Goal: Task Accomplishment & Management: Use online tool/utility

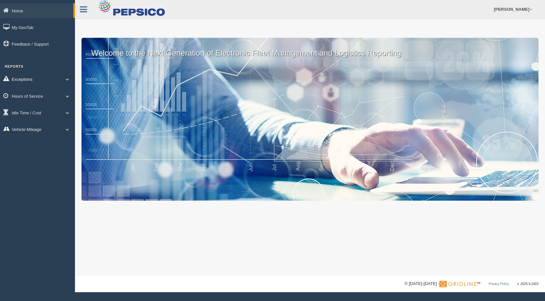
click at [65, 79] on span at bounding box center [67, 79] width 8 height 3
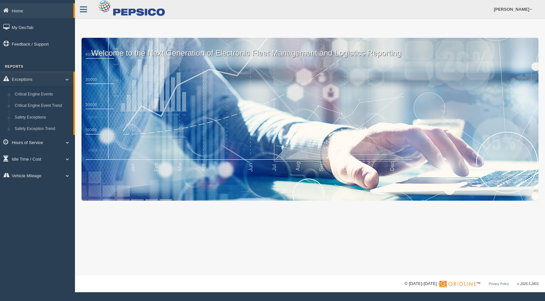
click at [67, 143] on span at bounding box center [67, 142] width 8 height 3
click at [48, 110] on link "HOS Explanation Reports" at bounding box center [43, 111] width 62 height 12
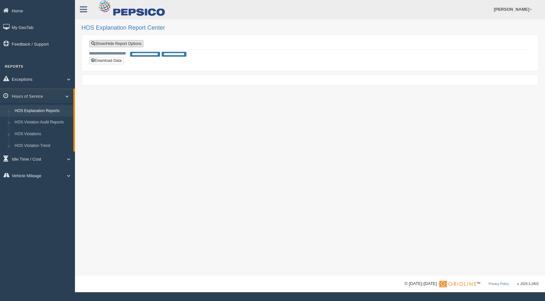
click at [133, 43] on link "Show/Hide Report Options" at bounding box center [116, 43] width 54 height 7
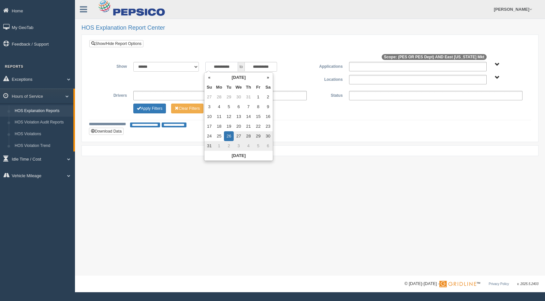
click at [234, 68] on input "**********" at bounding box center [221, 67] width 33 height 10
click at [208, 78] on th "«" at bounding box center [209, 78] width 10 height 10
click at [208, 78] on th "«" at bounding box center [211, 78] width 10 height 10
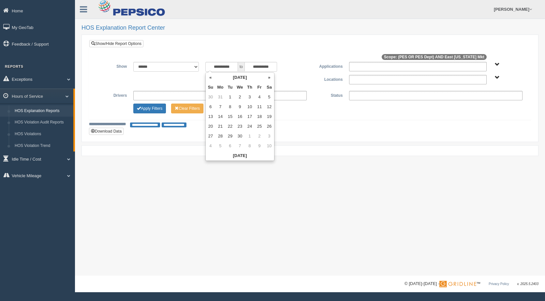
click at [208, 78] on th "«" at bounding box center [211, 78] width 10 height 10
click at [267, 77] on th "»" at bounding box center [269, 78] width 10 height 10
click at [267, 97] on td "1" at bounding box center [269, 97] width 10 height 10
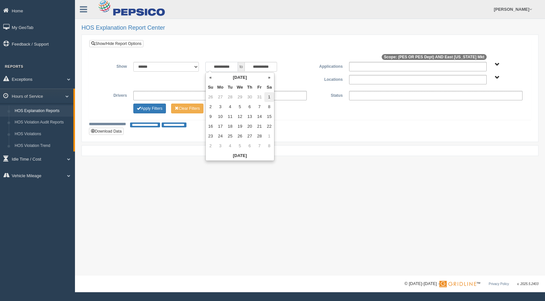
type input "**********"
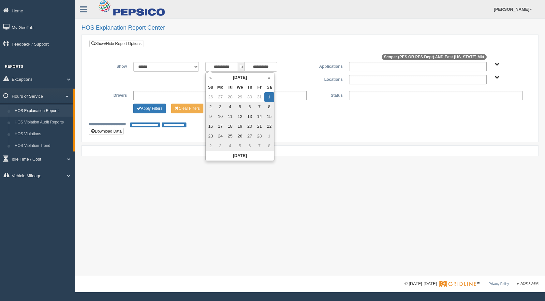
click at [358, 83] on ul at bounding box center [417, 79] width 137 height 9
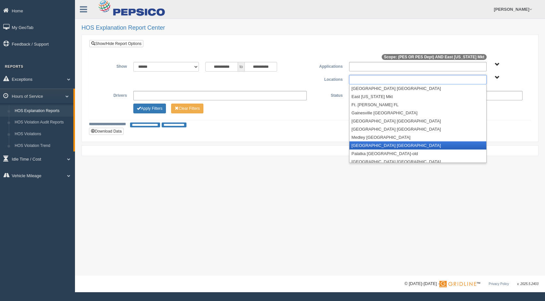
scroll to position [60, 0]
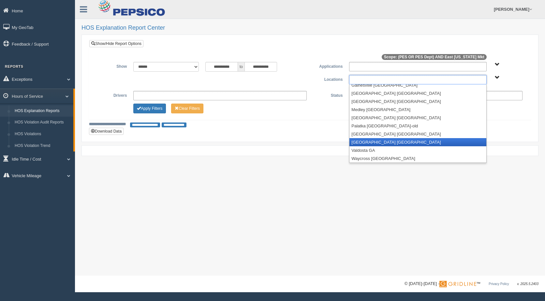
click at [360, 139] on li "[GEOGRAPHIC_DATA] [GEOGRAPHIC_DATA]" at bounding box center [418, 142] width 137 height 8
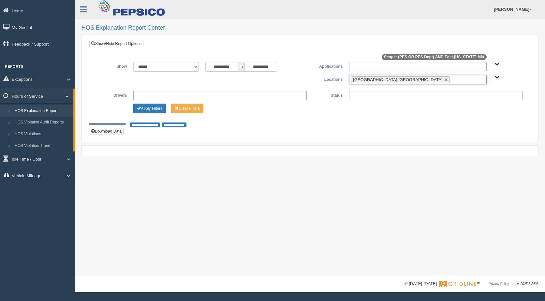
click at [302, 129] on div "**********" at bounding box center [310, 88] width 442 height 97
click at [157, 109] on button "Apply Filters" at bounding box center [149, 109] width 33 height 10
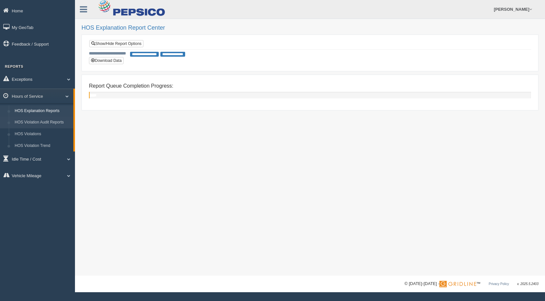
click at [37, 119] on link "HOS Violation Audit Reports" at bounding box center [43, 123] width 62 height 12
